Goal: Task Accomplishment & Management: Manage account settings

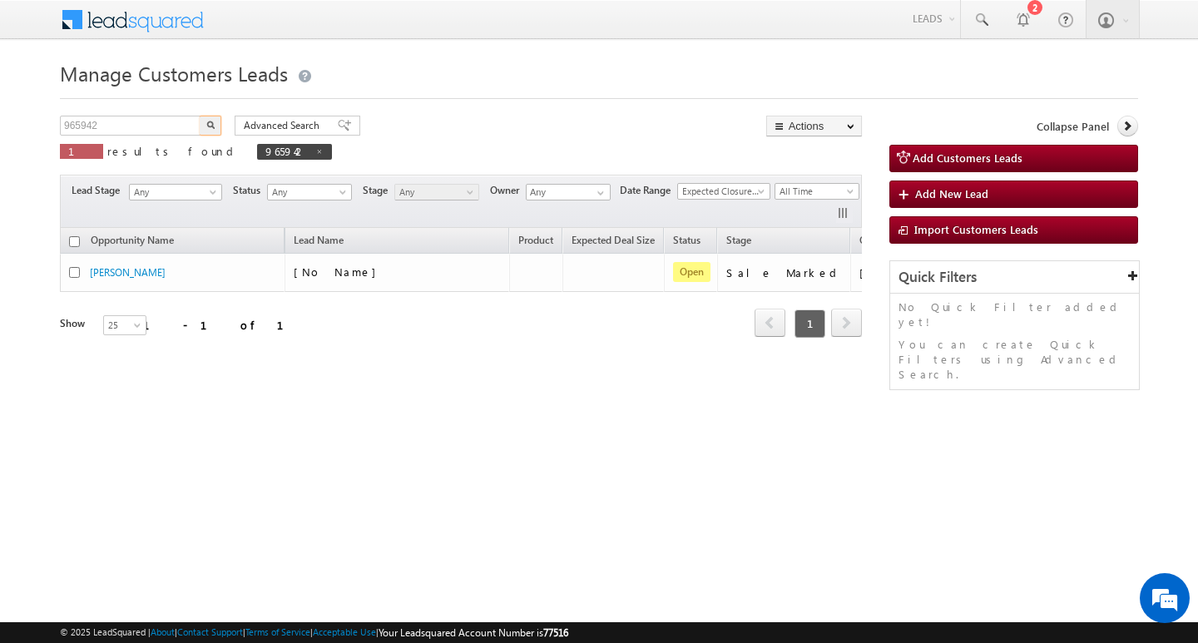
click at [140, 122] on input "965942" at bounding box center [131, 126] width 142 height 20
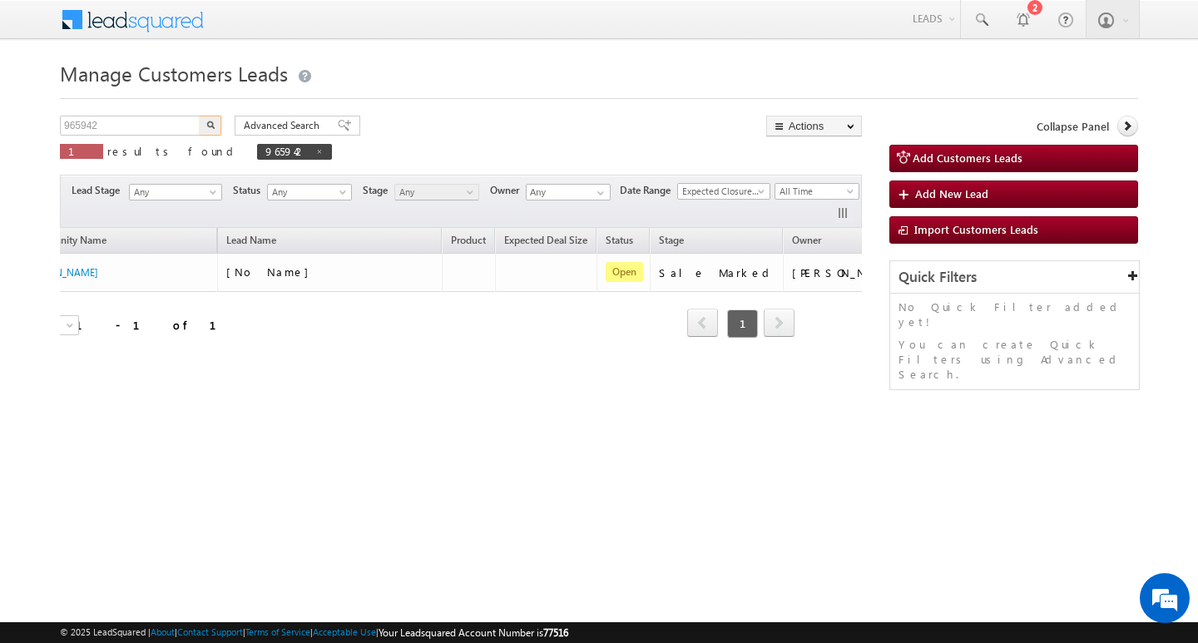
click at [140, 122] on input "965942" at bounding box center [131, 126] width 142 height 20
type input "Search Customers Leads"
click at [122, 123] on input "text" at bounding box center [131, 126] width 142 height 20
type input "Search Customers Leads"
click at [139, 132] on input "text" at bounding box center [131, 126] width 142 height 20
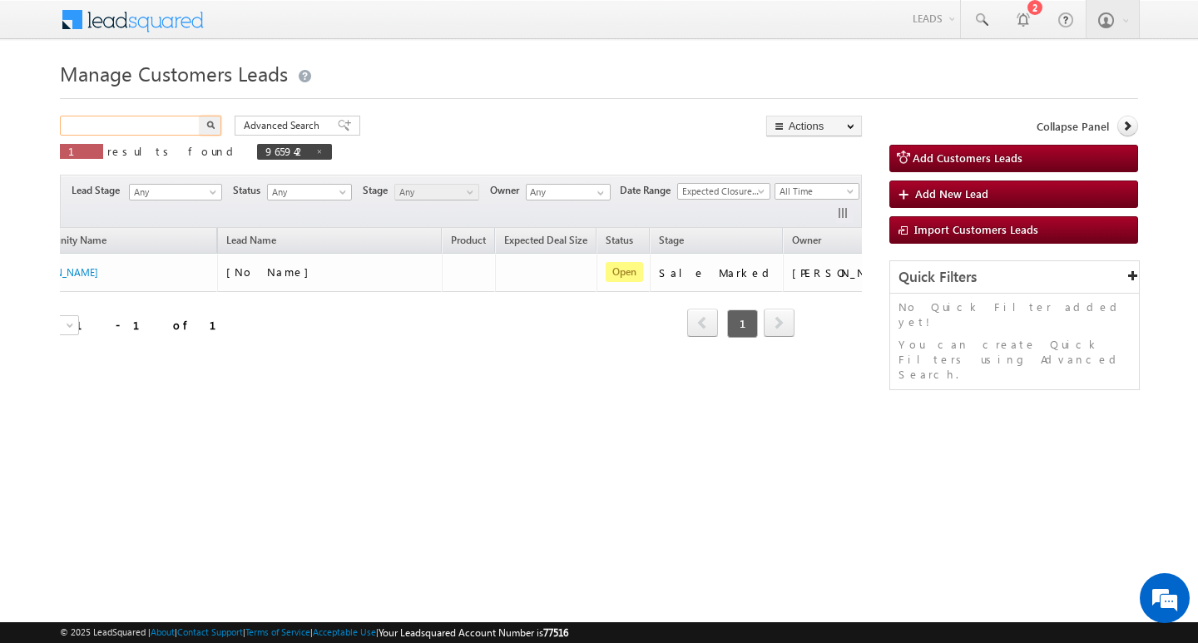
click at [139, 132] on input "text" at bounding box center [131, 126] width 142 height 20
click at [138, 132] on input "text" at bounding box center [131, 126] width 142 height 20
paste input "966002"
type input "966002"
click at [200, 116] on button "button" at bounding box center [211, 126] width 22 height 20
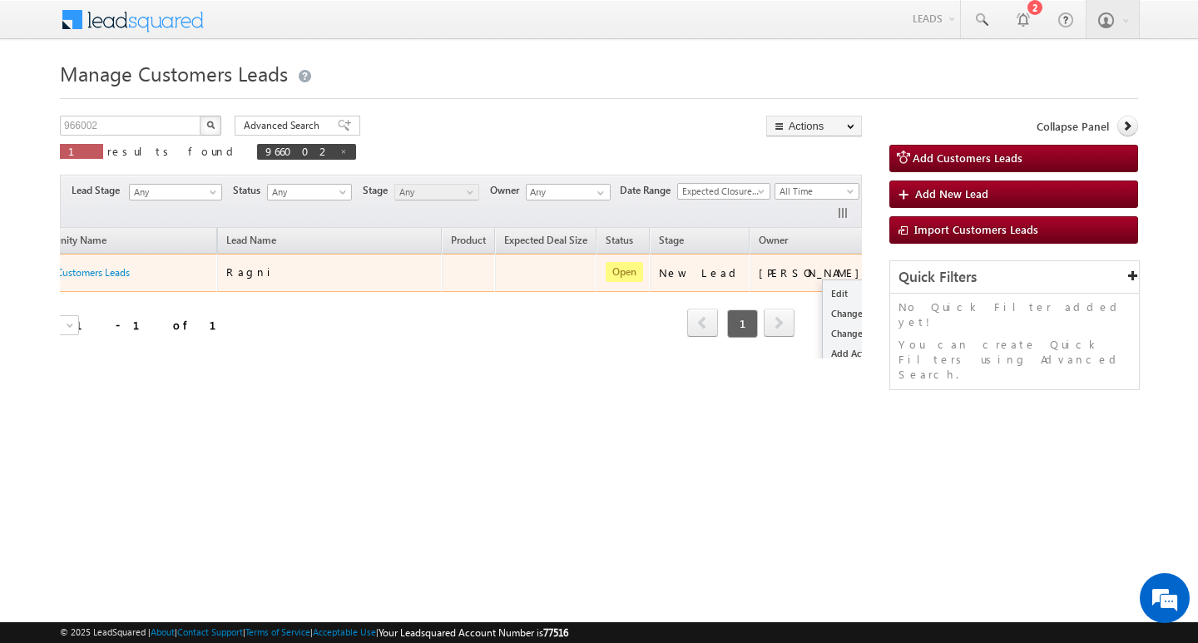
click at [889, 267] on button "button" at bounding box center [897, 272] width 17 height 17
click at [823, 288] on link "Edit" at bounding box center [864, 294] width 83 height 20
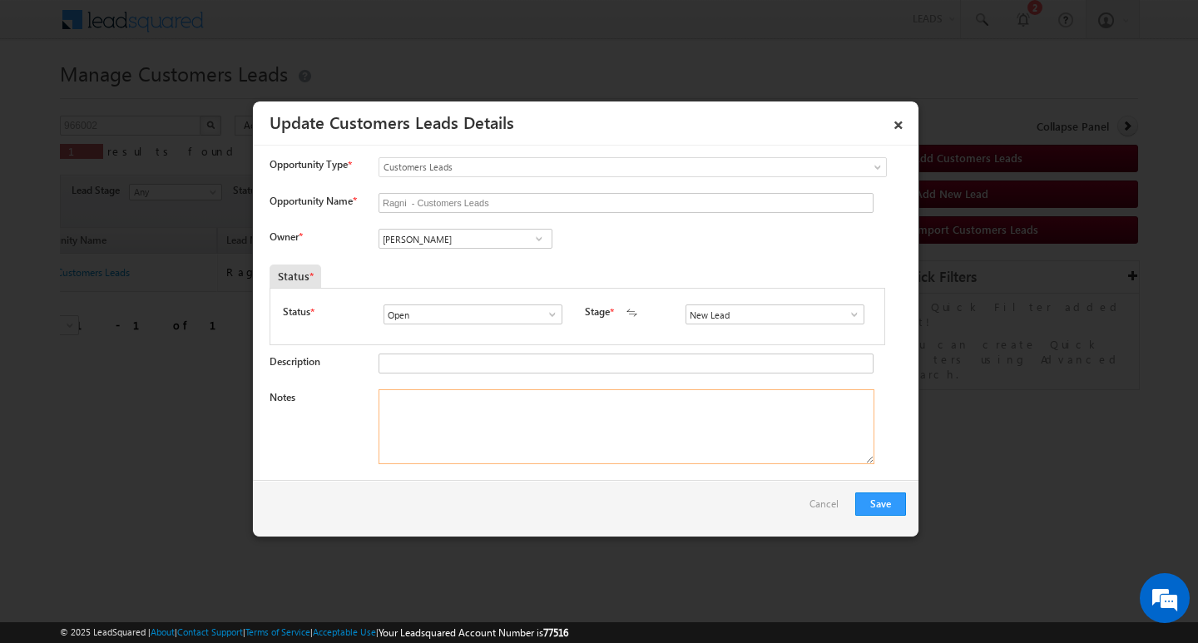
click at [606, 443] on textarea "Notes" at bounding box center [626, 426] width 496 height 75
click at [849, 319] on span at bounding box center [854, 314] width 17 height 13
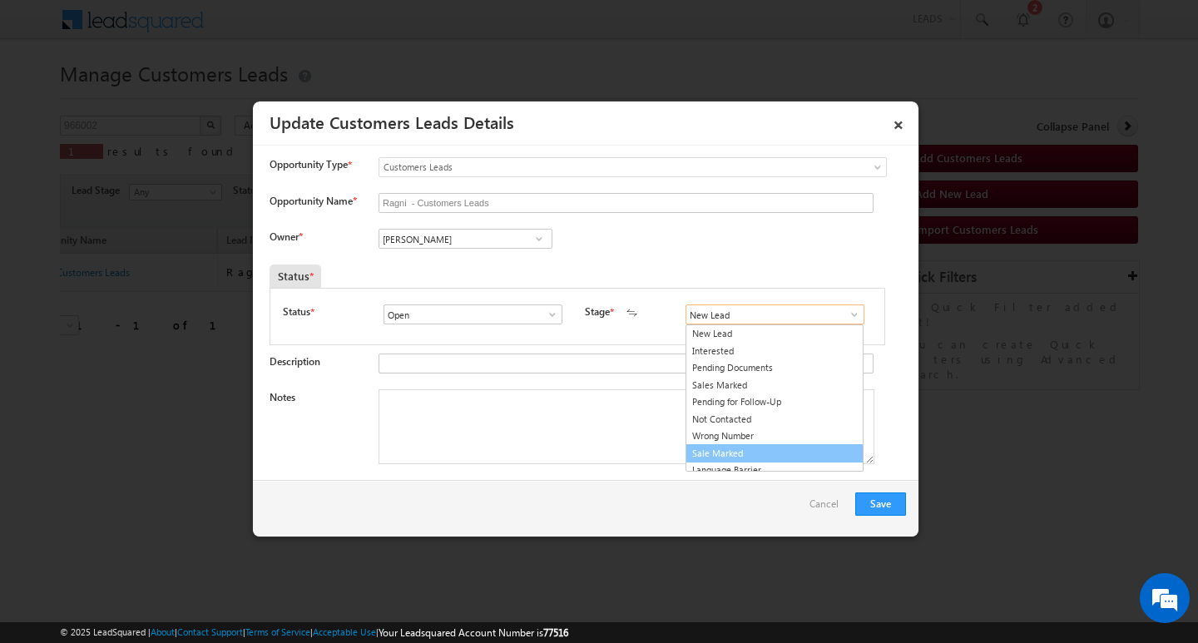
drag, startPoint x: 809, startPoint y: 453, endPoint x: 608, endPoint y: 383, distance: 212.8
click at [804, 454] on link "Sale Marked" at bounding box center [774, 453] width 178 height 19
type input "Sale Marked"
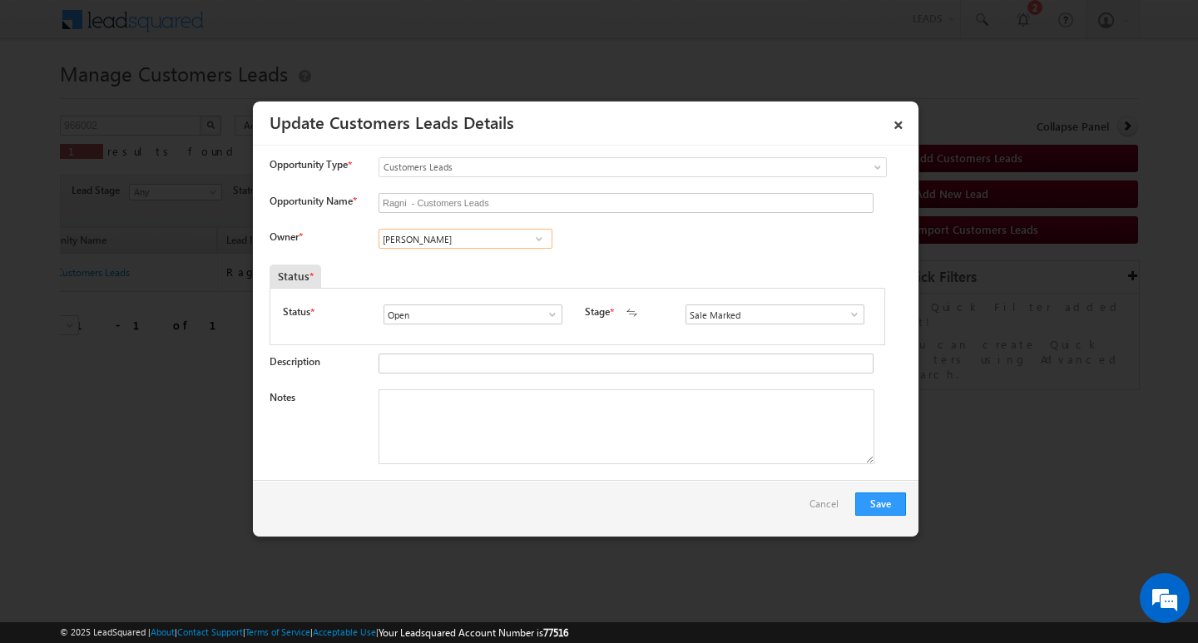
click at [490, 240] on input "[PERSON_NAME]" at bounding box center [465, 239] width 174 height 20
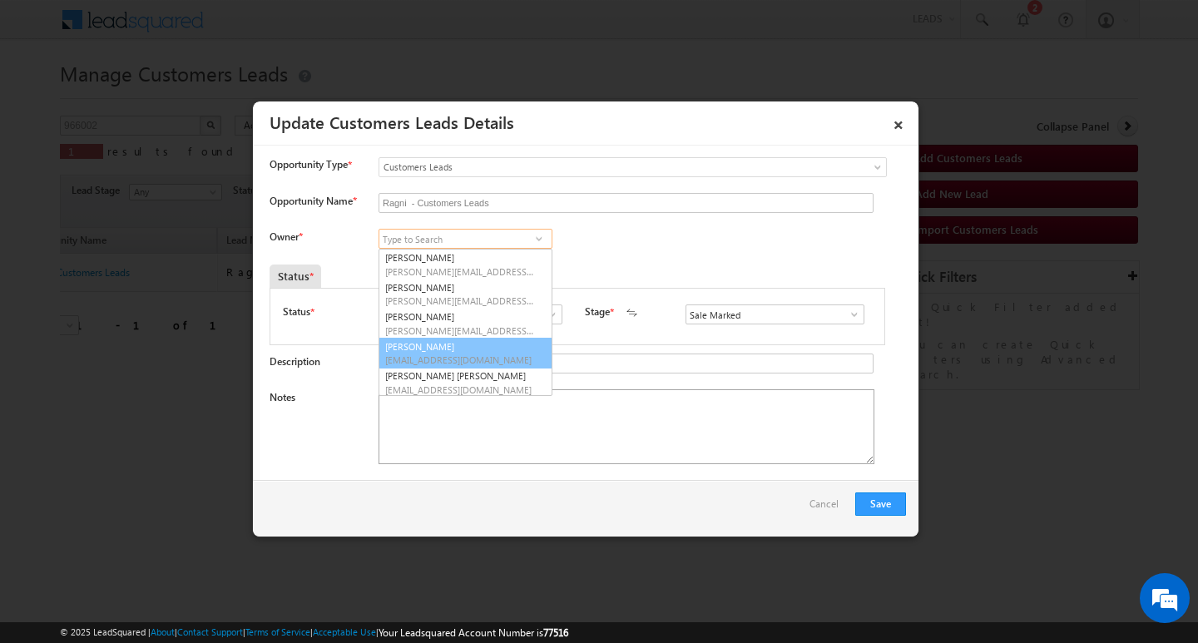
scroll to position [4, 0]
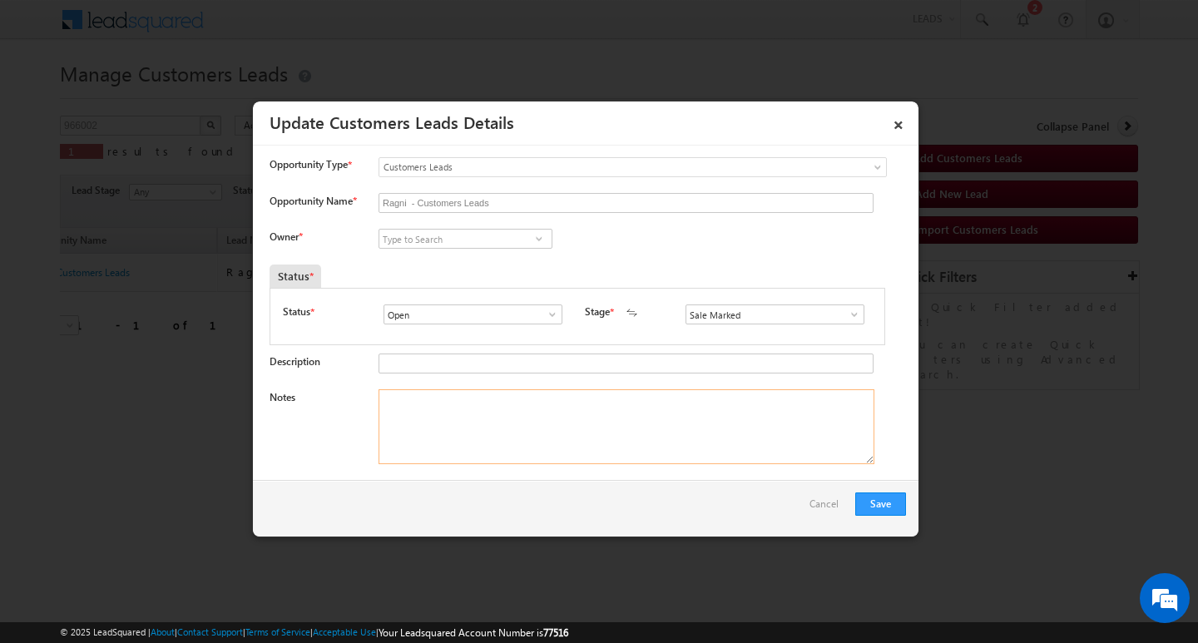
click at [468, 450] on textarea "Notes" at bounding box center [626, 426] width 496 height 75
click at [539, 452] on textarea "Notes" at bounding box center [626, 426] width 496 height 75
click at [547, 429] on textarea "Notes" at bounding box center [626, 426] width 496 height 75
paste textarea "2L/ LAKH Customer required top-up loan address MATHURA"
type textarea "2L/ LAKH Customer required top-up loan address MATHURA"
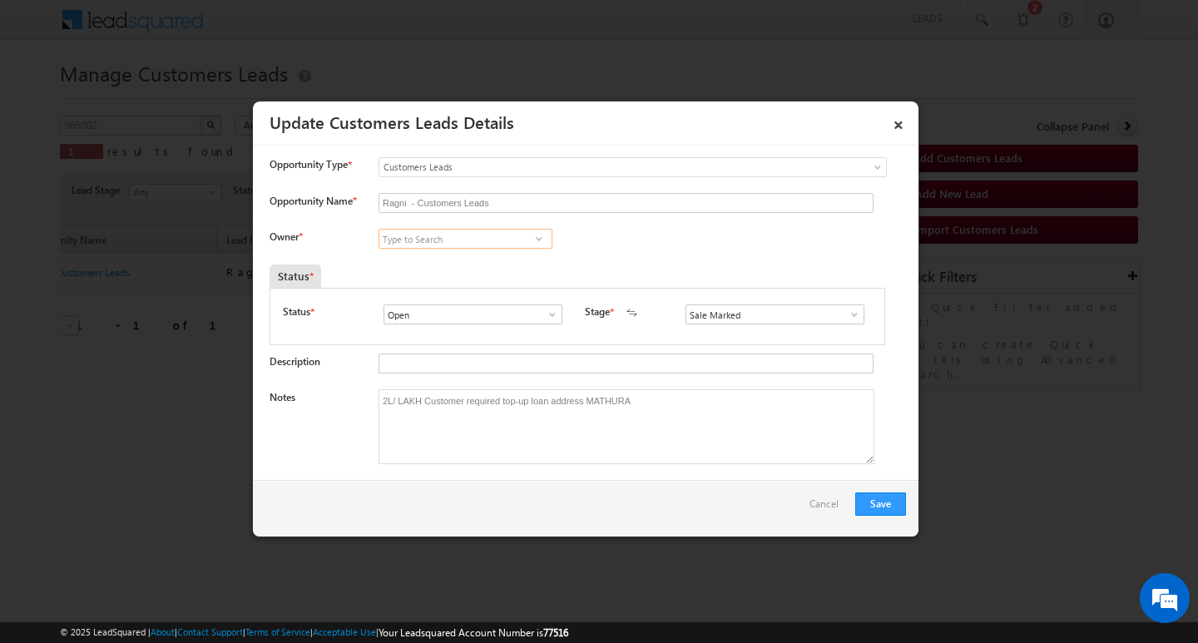
click at [433, 234] on input at bounding box center [465, 239] width 174 height 20
click at [482, 231] on input at bounding box center [465, 239] width 174 height 20
paste input "[PERSON_NAME]"
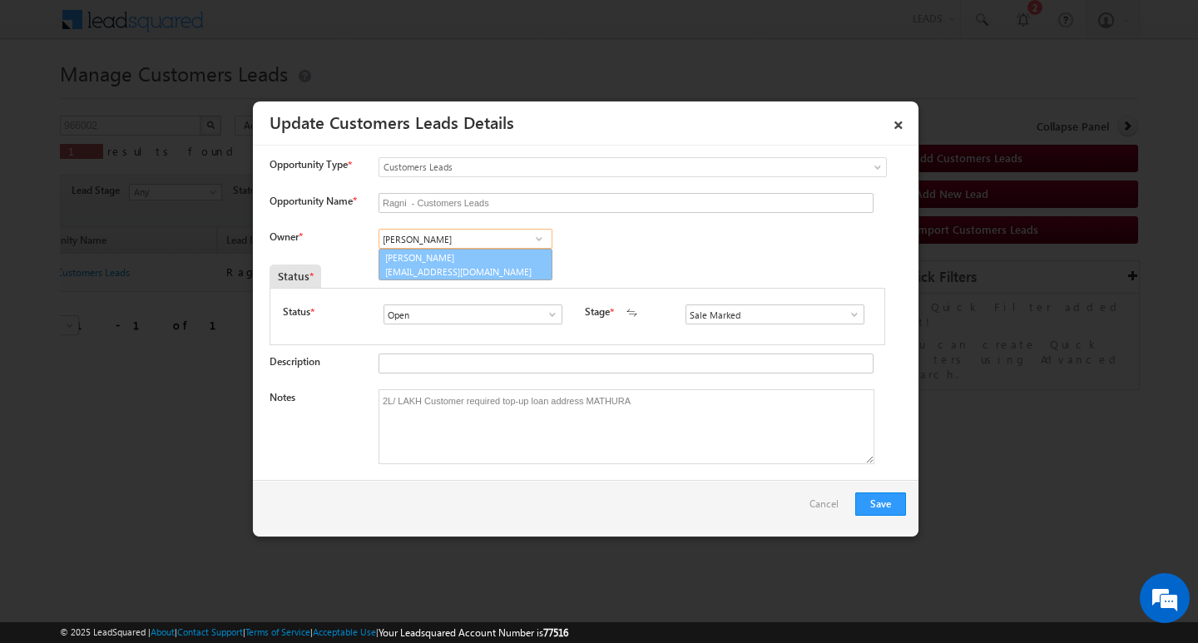
click at [471, 255] on link "[PERSON_NAME] [EMAIL_ADDRESS][DOMAIN_NAME]" at bounding box center [465, 265] width 174 height 32
type input "[PERSON_NAME]"
click at [876, 507] on button "Save" at bounding box center [880, 503] width 51 height 23
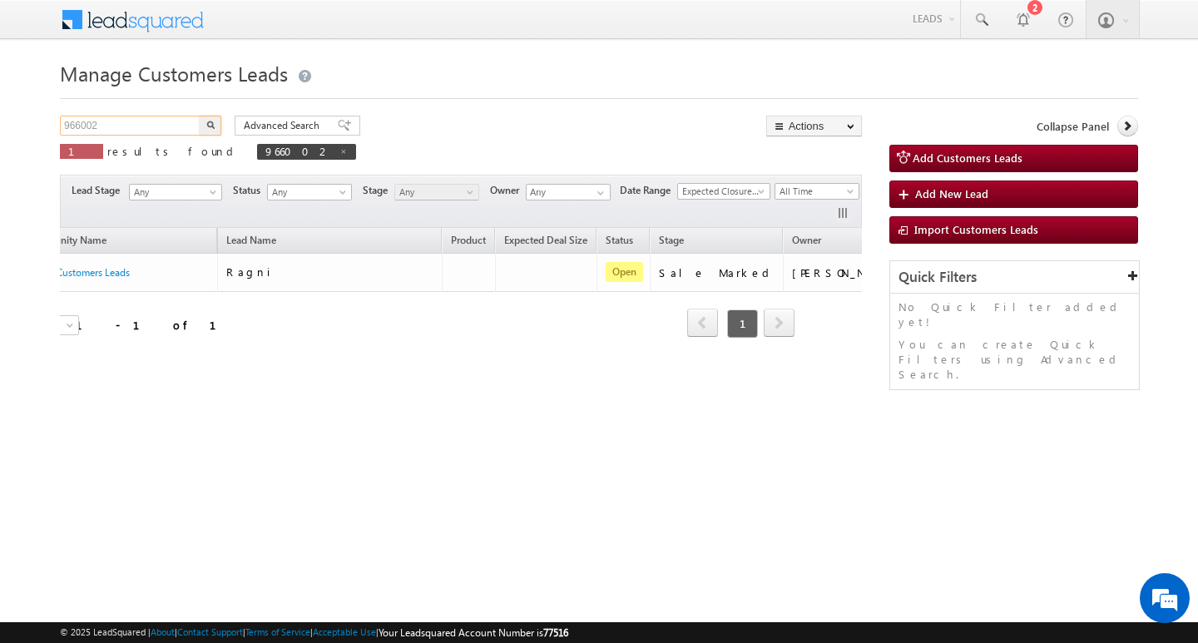
click at [145, 119] on input "966002" at bounding box center [131, 126] width 142 height 20
click at [145, 119] on input "text" at bounding box center [131, 126] width 142 height 20
type input "Search Customers Leads"
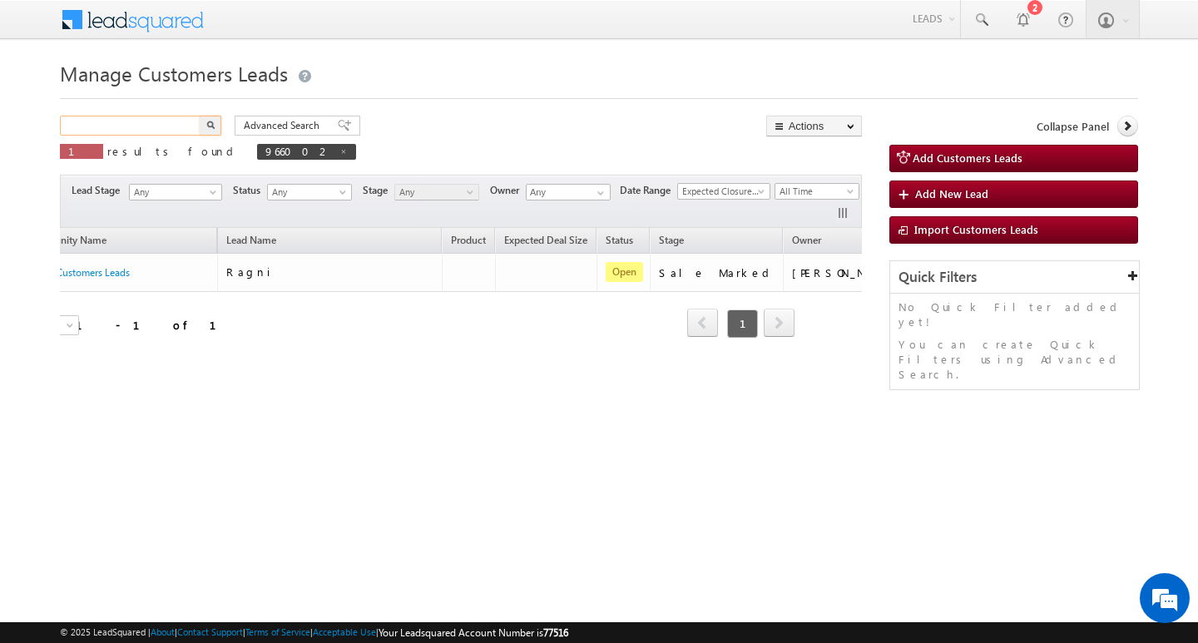
click at [144, 118] on input "text" at bounding box center [131, 126] width 142 height 20
paste input "965877"
type input "965877"
click at [200, 116] on button "button" at bounding box center [211, 126] width 22 height 20
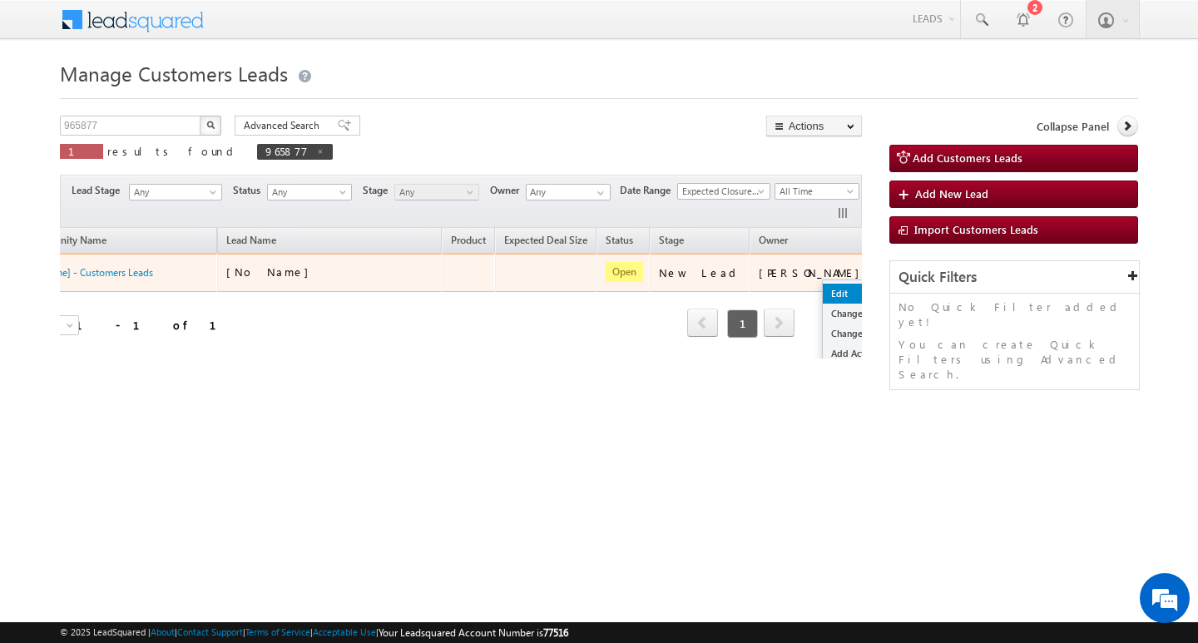
click at [823, 290] on link "Edit" at bounding box center [864, 294] width 83 height 20
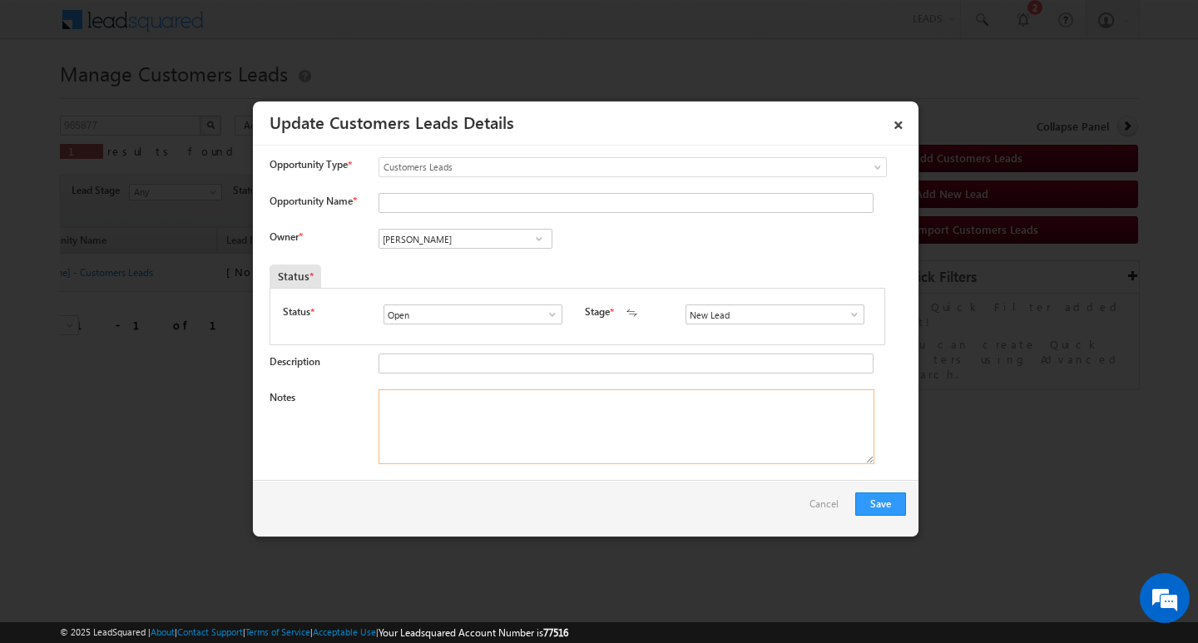
click at [597, 406] on textarea "Notes" at bounding box center [626, 426] width 496 height 75
click at [854, 311] on span at bounding box center [854, 314] width 17 height 13
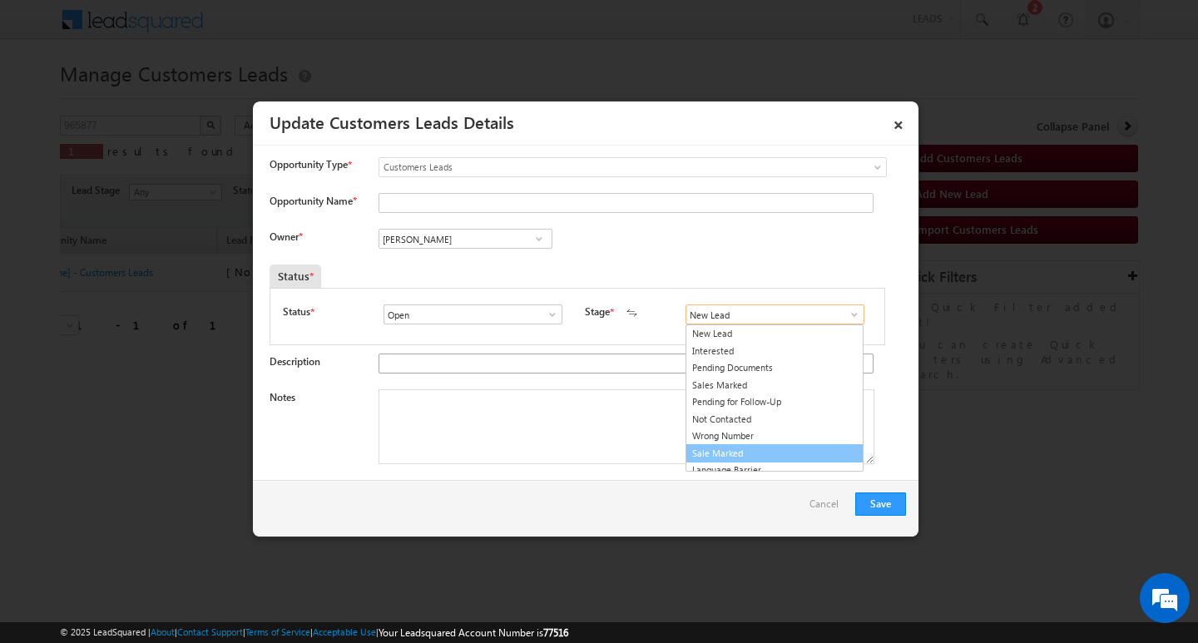
drag, startPoint x: 779, startPoint y: 454, endPoint x: 562, endPoint y: 354, distance: 239.3
click at [762, 454] on link "Sale Marked" at bounding box center [774, 453] width 178 height 19
type input "Sale Marked"
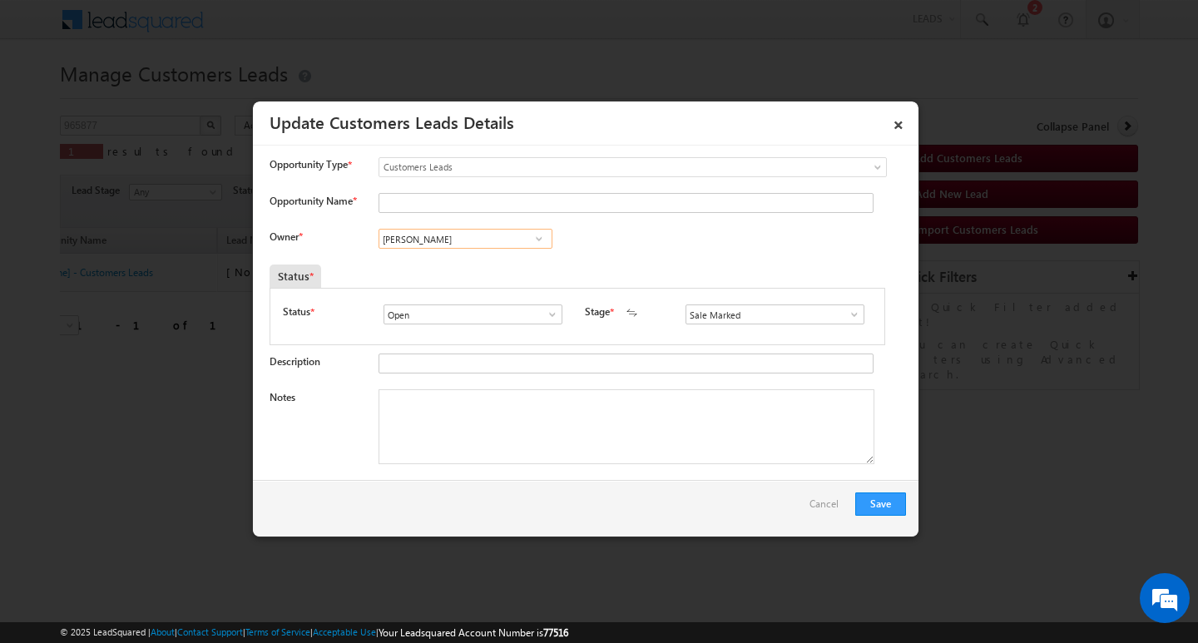
click at [492, 234] on input "[PERSON_NAME]" at bounding box center [465, 239] width 174 height 20
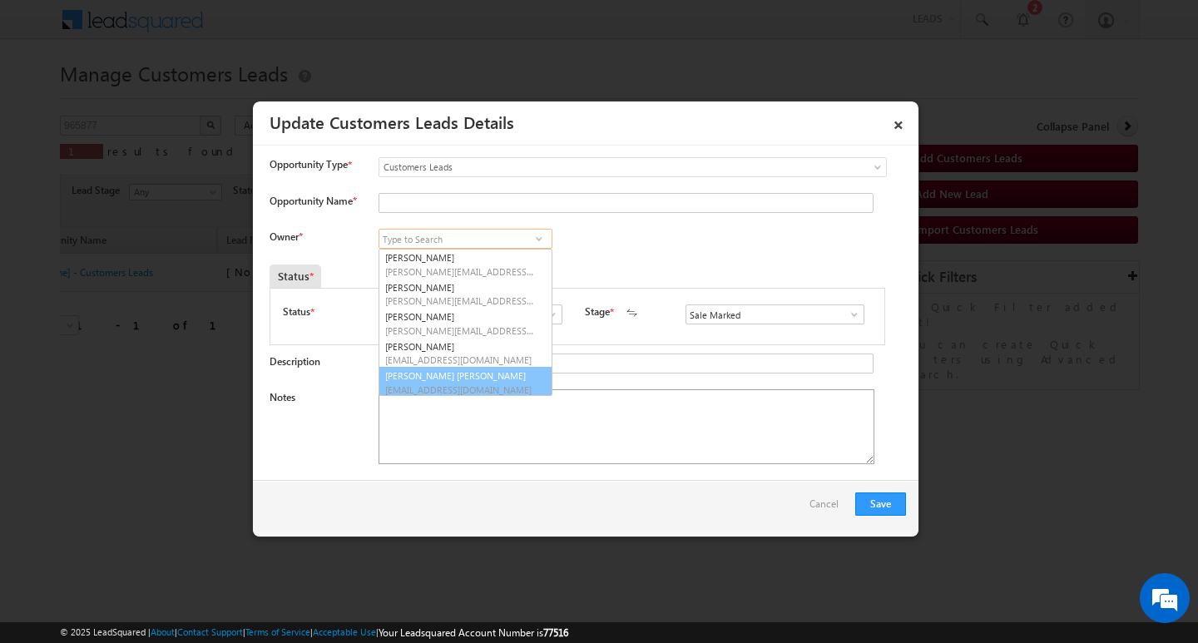
scroll to position [63, 0]
click at [453, 454] on textarea "Notes" at bounding box center [626, 426] width 496 height 75
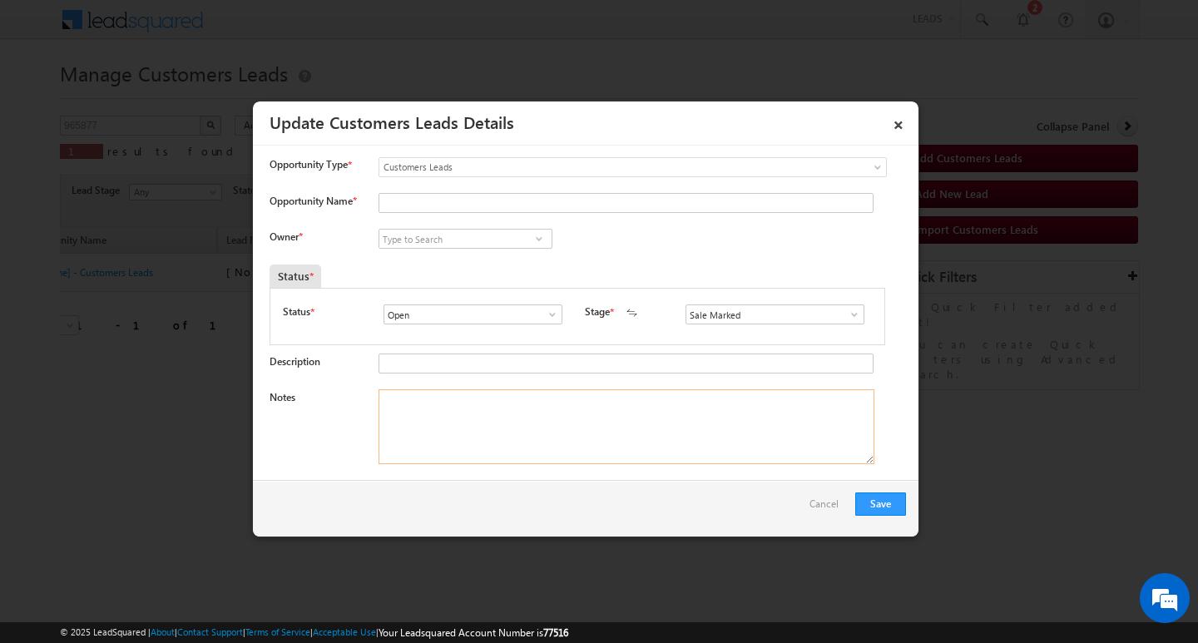
click at [495, 396] on textarea "Notes" at bounding box center [626, 426] width 496 height 75
paste textarea "3L/ LAKH Customer required top-up loan address KOTA"
type textarea "3L/ LAKH Customer required top-up loan address KOTA"
click at [460, 193] on input "Opportunity Name *" at bounding box center [625, 203] width 495 height 20
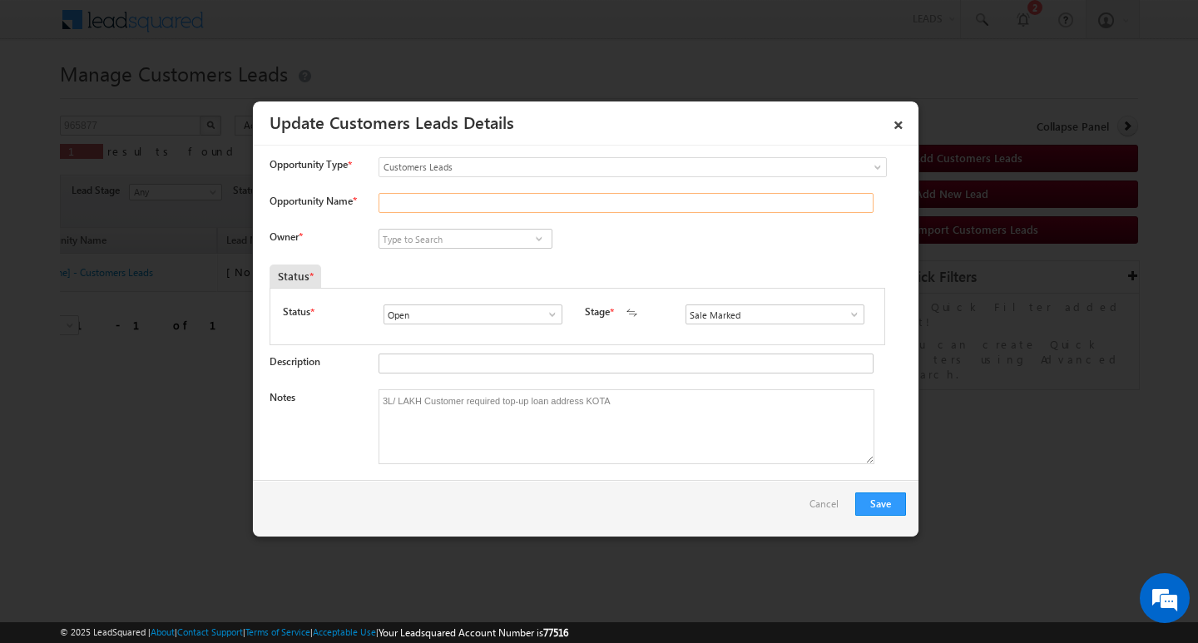
paste input "Gaytri Bai"
type input "Gaytri Bai"
click at [422, 231] on input at bounding box center [465, 239] width 174 height 20
paste input "[PERSON_NAME]"
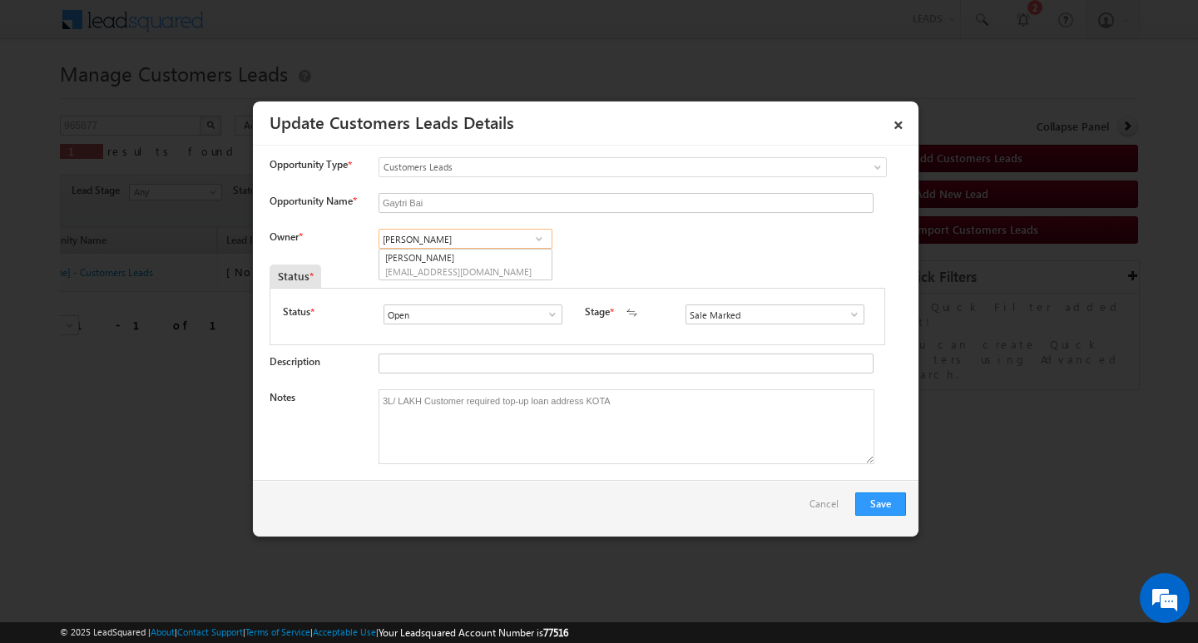
scroll to position [0, 0]
click at [443, 255] on link "[PERSON_NAME] Nagar [EMAIL_ADDRESS][DOMAIN_NAME]" at bounding box center [465, 265] width 174 height 32
type input "[PERSON_NAME]"
click at [898, 506] on button "Save" at bounding box center [880, 503] width 51 height 23
